Goal: Task Accomplishment & Management: Manage account settings

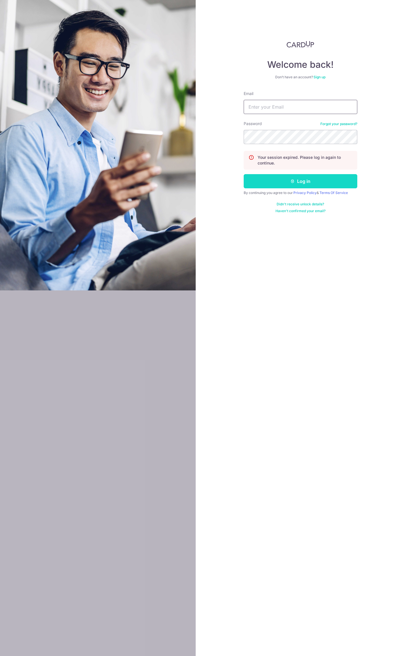
type input "[EMAIL_ADDRESS][DOMAIN_NAME]"
click at [297, 179] on button "Log in" at bounding box center [299, 181] width 113 height 14
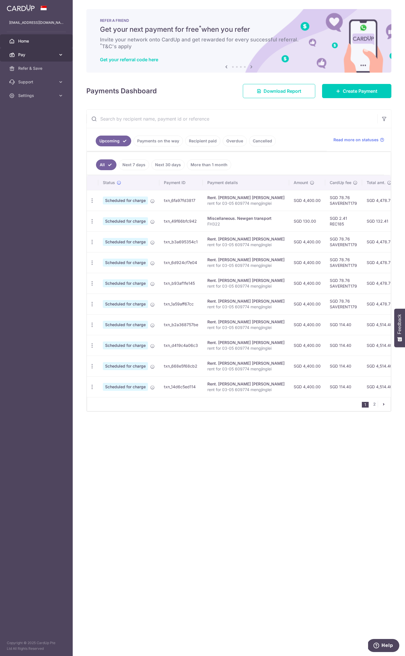
click at [40, 55] on span "Pay" at bounding box center [36, 55] width 37 height 6
click at [32, 68] on span "Payments" at bounding box center [36, 69] width 37 height 6
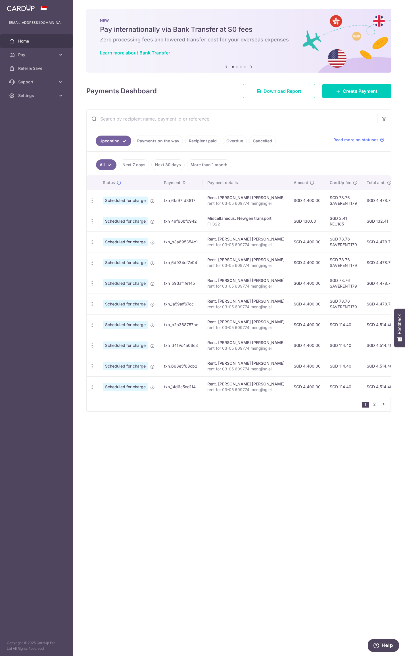
click at [29, 41] on span "Home" at bounding box center [36, 41] width 37 height 6
click at [201, 116] on input "text" at bounding box center [232, 119] width 291 height 18
click at [196, 96] on div "Payments Dashboard Download Report Create Payment" at bounding box center [238, 90] width 305 height 16
